Goal: Task Accomplishment & Management: Use online tool/utility

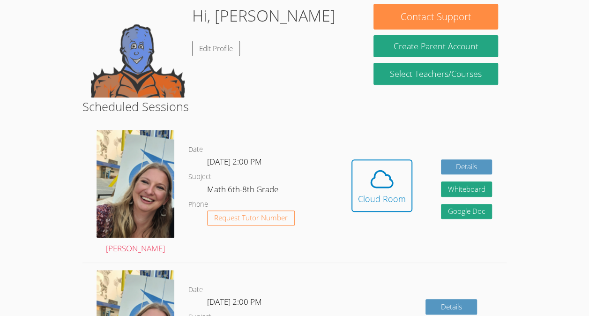
scroll to position [160, 0]
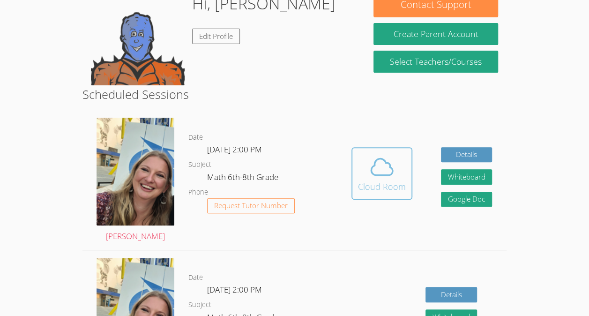
click at [366, 154] on span at bounding box center [382, 167] width 48 height 26
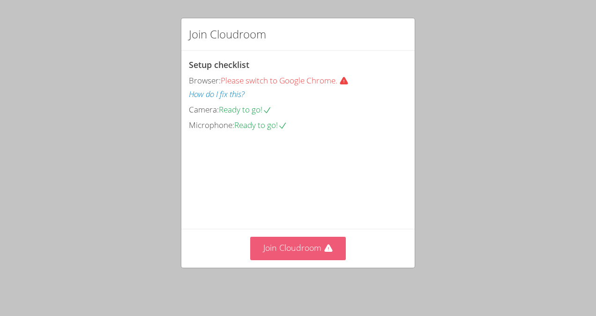
click at [286, 249] on button "Join Cloudroom" at bounding box center [298, 248] width 96 height 23
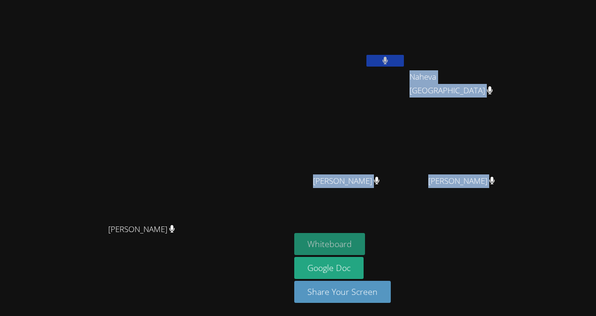
drag, startPoint x: 286, startPoint y: 249, endPoint x: 421, endPoint y: 245, distance: 135.1
click at [421, 245] on div "[PERSON_NAME] [PERSON_NAME] Edje [PERSON_NAME] Naheva Saint-[PERSON_NAME] Nahev…" at bounding box center [298, 158] width 596 height 316
drag, startPoint x: 421, startPoint y: 245, endPoint x: 403, endPoint y: 254, distance: 20.1
drag, startPoint x: 403, startPoint y: 254, endPoint x: 397, endPoint y: 252, distance: 7.0
click at [365, 252] on button "Whiteboard" at bounding box center [329, 244] width 71 height 22
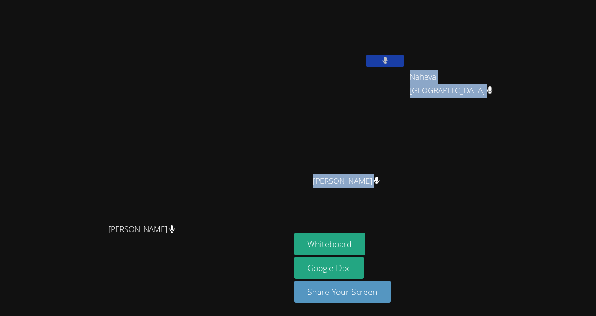
click at [521, 195] on div "Edje [PERSON_NAME] Naheva Saint-[PERSON_NAME] Naheva Saint-Louis Jayden [PERSON…" at bounding box center [407, 106] width 227 height 204
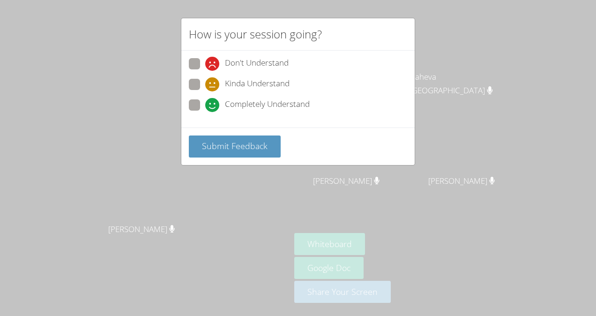
click at [205, 112] on span at bounding box center [205, 112] width 0 height 0
click at [205, 107] on input "Completely Understand" at bounding box center [209, 103] width 8 height 8
radio input "true"
click at [211, 143] on span "Submit Feedback" at bounding box center [235, 145] width 66 height 11
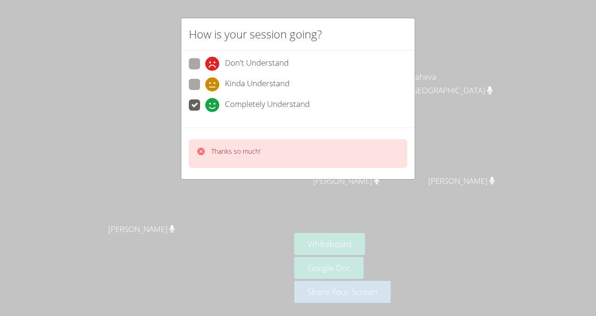
click at [211, 143] on div "Thanks so much!" at bounding box center [298, 153] width 218 height 29
click at [265, 125] on div "Don't Understand Kinda Understand Completely Understand" at bounding box center [297, 89] width 233 height 77
click at [132, 140] on div "How is your session going? Don't Understand Kinda Understand Completely Underst…" at bounding box center [298, 158] width 596 height 316
click at [132, 140] on video at bounding box center [145, 139] width 141 height 159
